Goal: Task Accomplishment & Management: Use online tool/utility

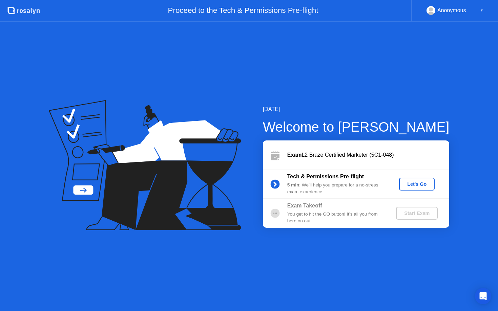
click at [422, 184] on div "Let's Go" at bounding box center [417, 183] width 30 height 5
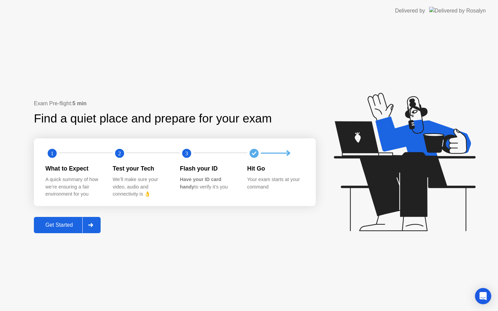
click at [75, 224] on div "Get Started" at bounding box center [59, 225] width 46 height 6
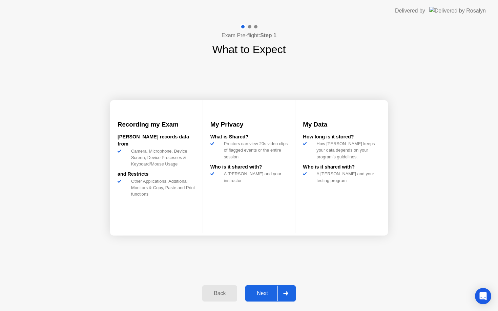
click at [264, 297] on div "Next" at bounding box center [262, 293] width 30 height 6
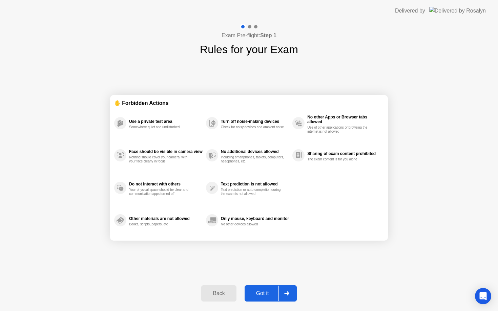
click at [261, 295] on div "Got it" at bounding box center [262, 293] width 32 height 6
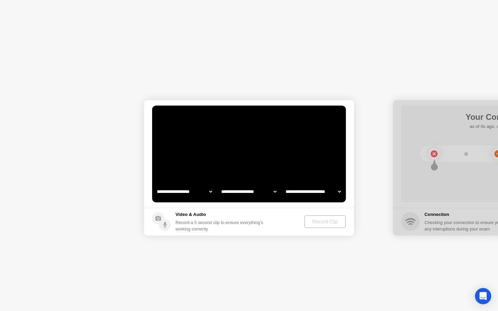
select select "**********"
select select "*******"
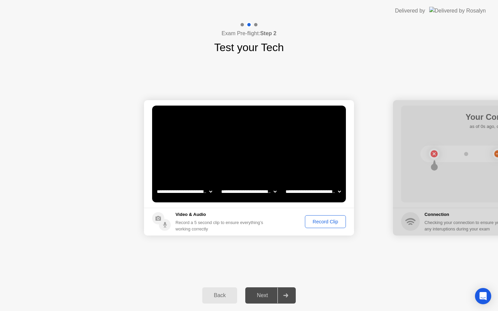
click at [325, 222] on div "Record Clip" at bounding box center [325, 221] width 36 height 5
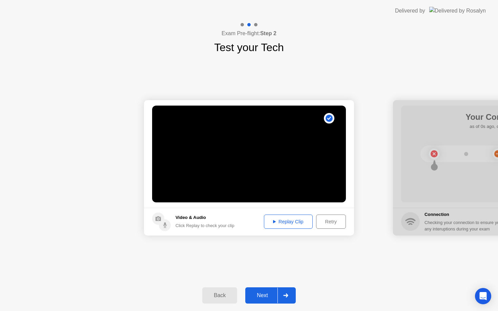
click at [297, 222] on div "Replay Clip" at bounding box center [288, 221] width 44 height 5
click at [264, 298] on div "Next" at bounding box center [262, 296] width 30 height 6
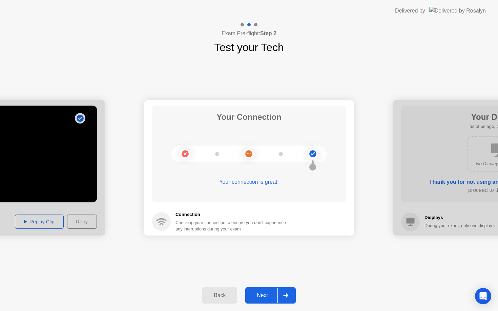
click at [274, 296] on div "Next" at bounding box center [262, 296] width 30 height 6
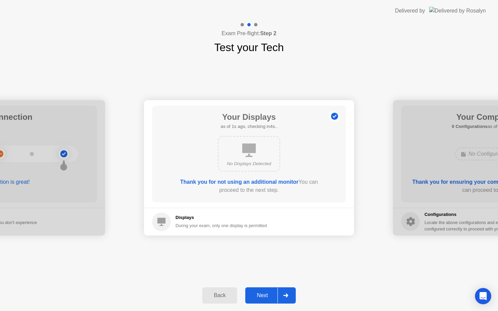
click at [272, 296] on div "Next" at bounding box center [262, 296] width 30 height 6
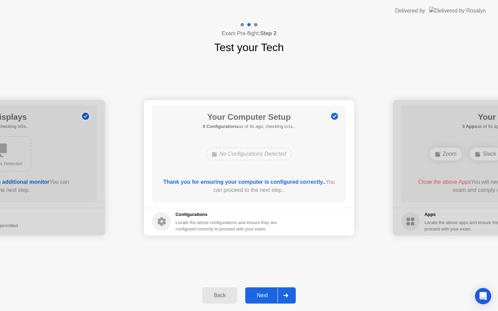
click at [272, 296] on div "Next" at bounding box center [262, 296] width 30 height 6
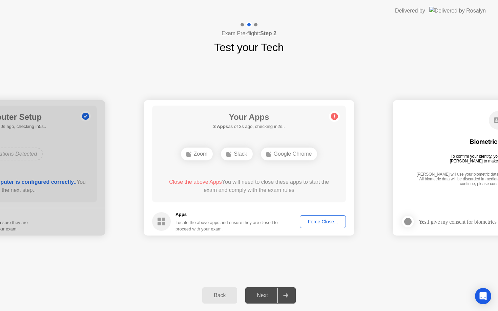
click at [314, 222] on div "Force Close..." at bounding box center [322, 221] width 41 height 5
click at [311, 224] on div "Force Close..." at bounding box center [322, 221] width 41 height 5
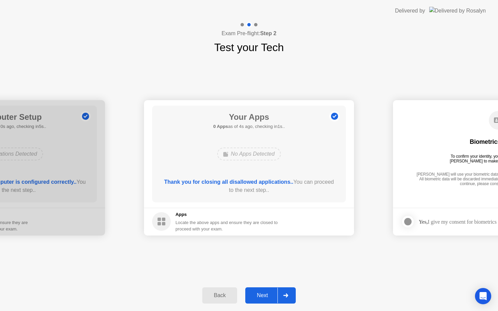
click at [266, 295] on div "Next" at bounding box center [262, 296] width 30 height 6
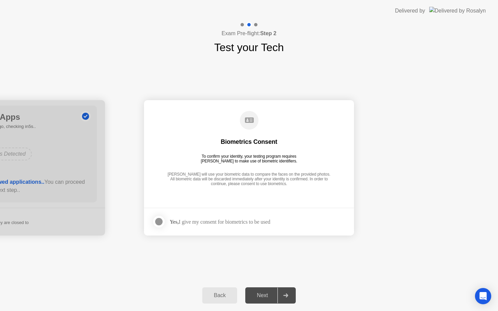
click at [266, 295] on div "Next" at bounding box center [262, 296] width 30 height 6
click at [228, 222] on div "Yes, I give my consent for biometrics to be used" at bounding box center [220, 222] width 101 height 6
click at [159, 220] on div at bounding box center [159, 222] width 8 height 8
click at [287, 294] on icon at bounding box center [285, 296] width 5 height 4
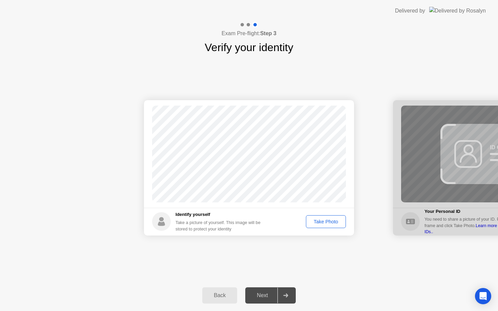
click at [334, 223] on div "Take Photo" at bounding box center [325, 221] width 35 height 5
click at [274, 294] on div "Next" at bounding box center [262, 296] width 30 height 6
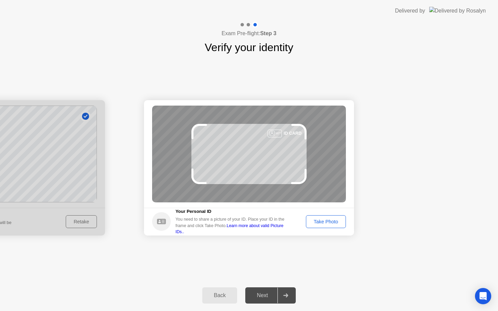
click at [327, 223] on div "Take Photo" at bounding box center [325, 221] width 35 height 5
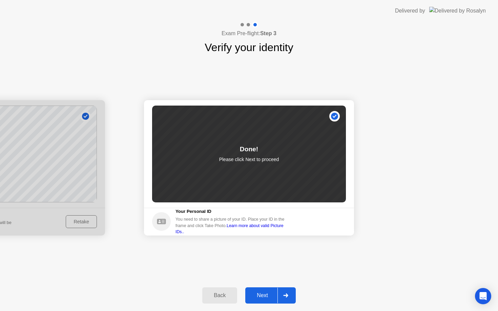
click at [271, 296] on div "Next" at bounding box center [262, 296] width 30 height 6
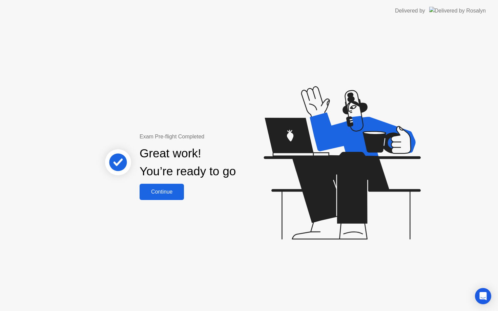
click at [170, 195] on div "Continue" at bounding box center [162, 192] width 40 height 6
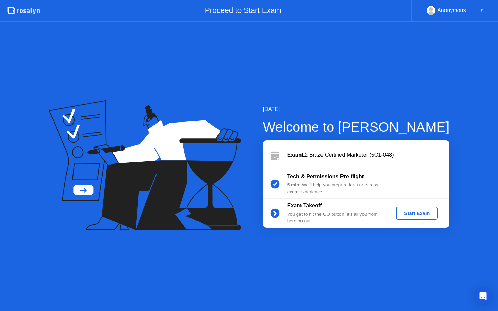
click at [414, 213] on div "Start Exam" at bounding box center [416, 213] width 36 height 5
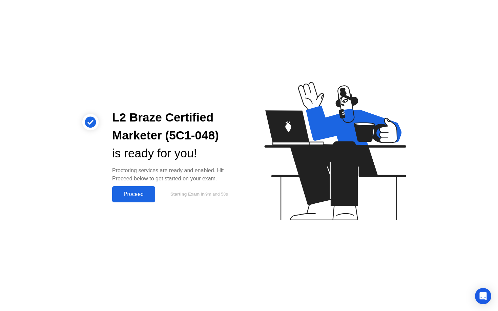
click at [146, 188] on button "Proceed" at bounding box center [133, 194] width 43 height 16
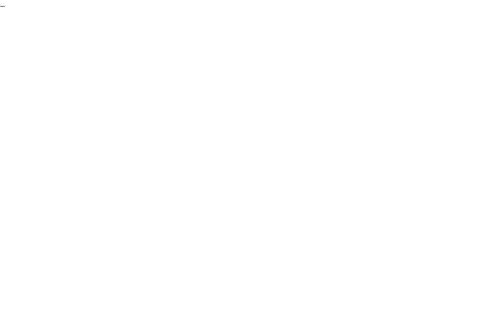
click div "End Proctoring Session"
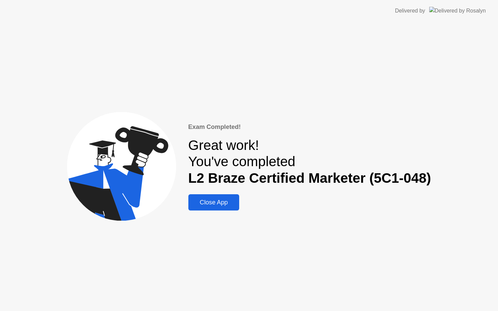
click at [214, 200] on div "Close App" at bounding box center [213, 202] width 47 height 7
